Goal: Use online tool/utility: Utilize a website feature to perform a specific function

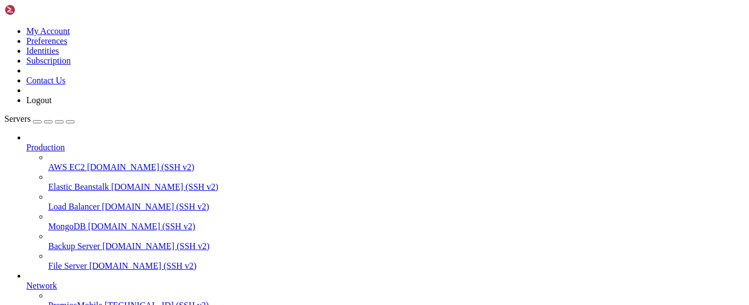
scroll to position [167, 0]
click at [60, 300] on span "PremiosMobile" at bounding box center [75, 304] width 54 height 9
